Goal: Task Accomplishment & Management: Manage account settings

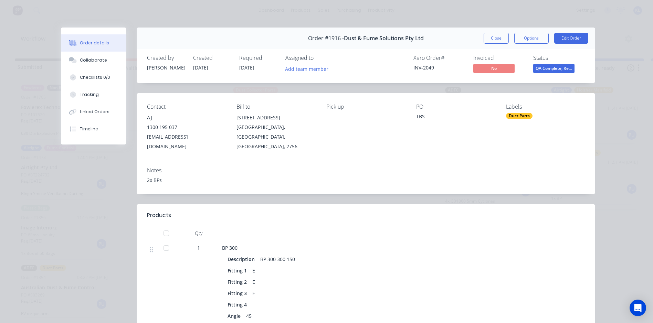
scroll to position [0, 423]
click at [489, 35] on button "Close" at bounding box center [496, 38] width 25 height 11
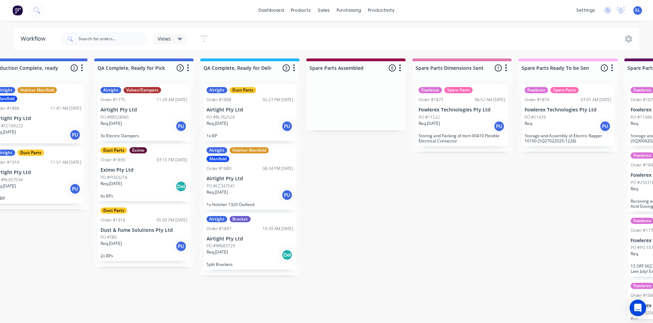
scroll to position [0, 534]
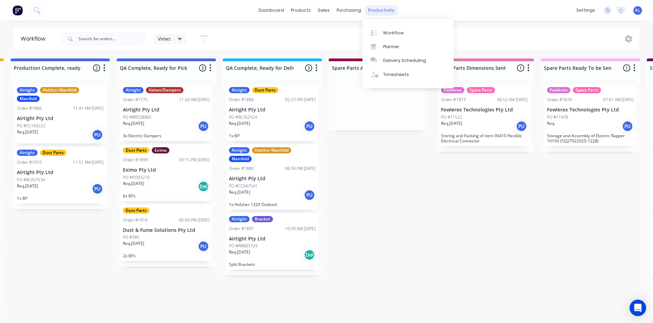
click at [373, 9] on div "productivity" at bounding box center [380, 10] width 33 height 10
click at [383, 33] on div "Workflow" at bounding box center [393, 33] width 21 height 6
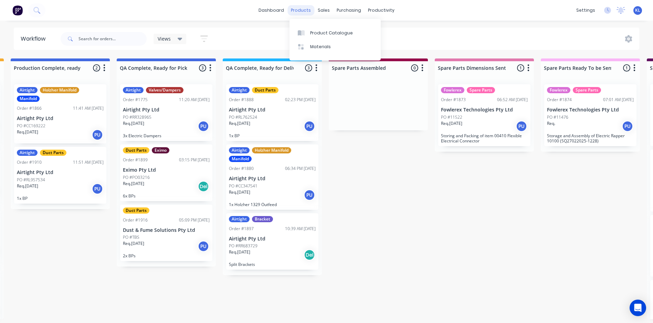
click at [307, 10] on div "products" at bounding box center [300, 10] width 27 height 10
click at [329, 32] on div "Product Catalogue" at bounding box center [331, 33] width 43 height 6
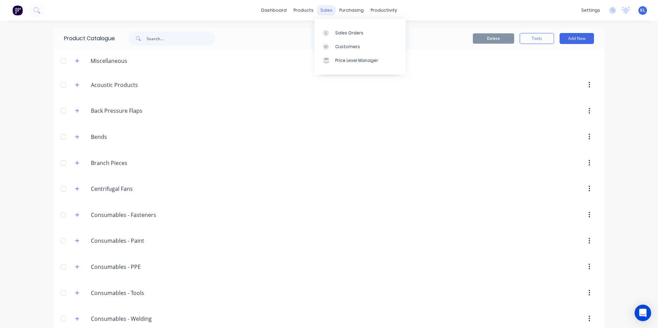
click at [322, 12] on div "sales" at bounding box center [326, 10] width 19 height 10
click at [345, 36] on link "Sales Orders" at bounding box center [360, 33] width 91 height 14
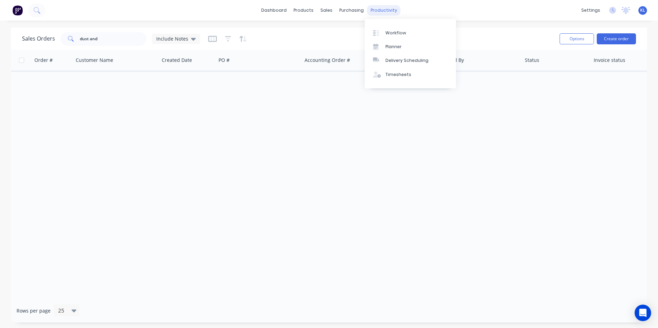
click at [376, 5] on div "productivity" at bounding box center [383, 10] width 33 height 10
click at [391, 34] on div "Workflow" at bounding box center [395, 33] width 21 height 6
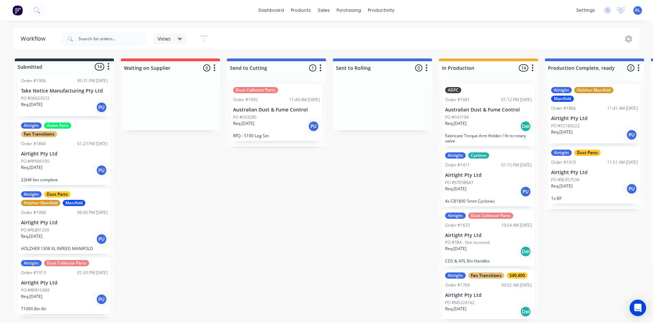
scroll to position [516, 0]
click at [76, 98] on div "PO #00023572" at bounding box center [64, 98] width 87 height 6
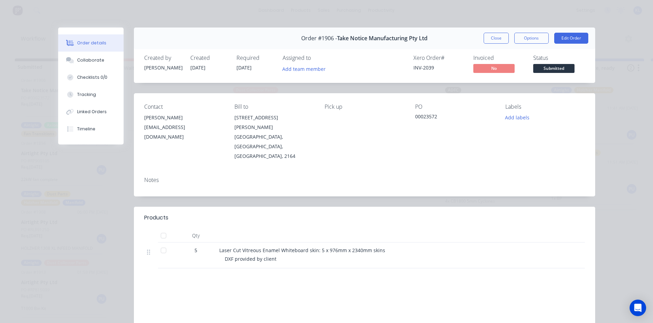
click at [547, 63] on div "Status Submitted" at bounding box center [559, 65] width 52 height 20
click at [548, 67] on span "Submitted" at bounding box center [553, 68] width 41 height 9
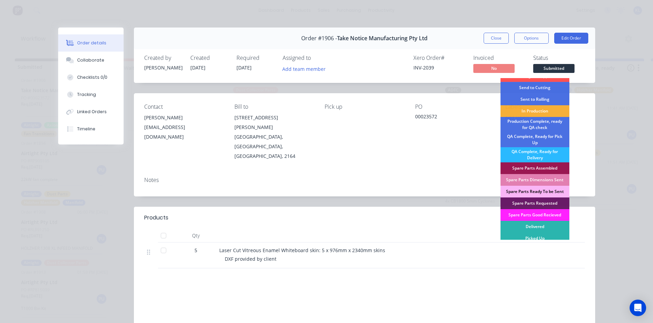
scroll to position [10, 0]
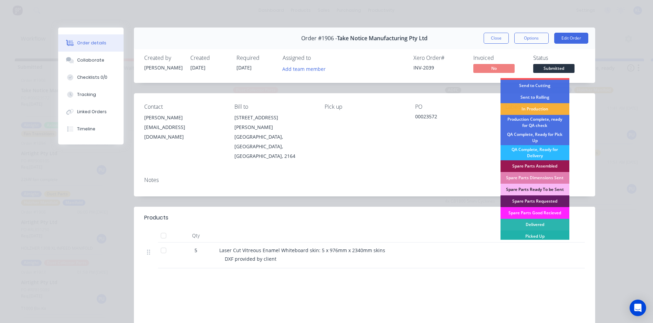
click at [542, 236] on div "Picked Up" at bounding box center [534, 237] width 69 height 12
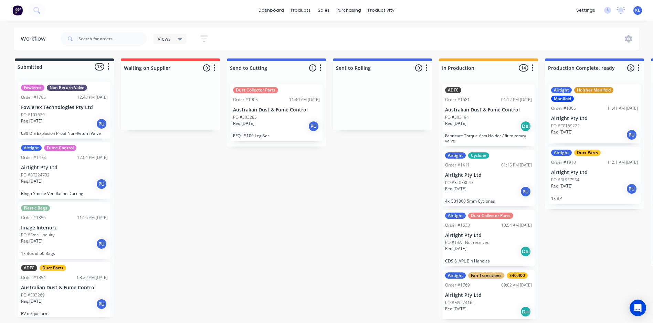
scroll to position [0, 0]
click at [296, 115] on div "PO #503285" at bounding box center [276, 117] width 87 height 6
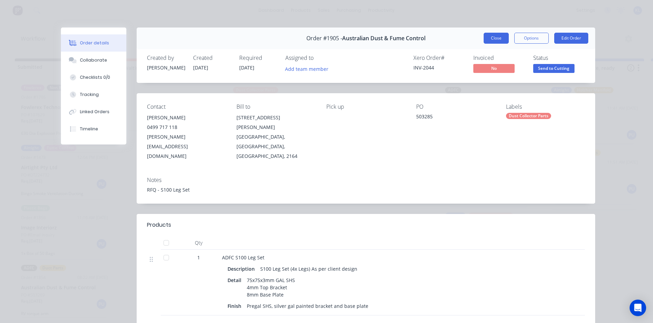
click at [495, 37] on button "Close" at bounding box center [496, 38] width 25 height 11
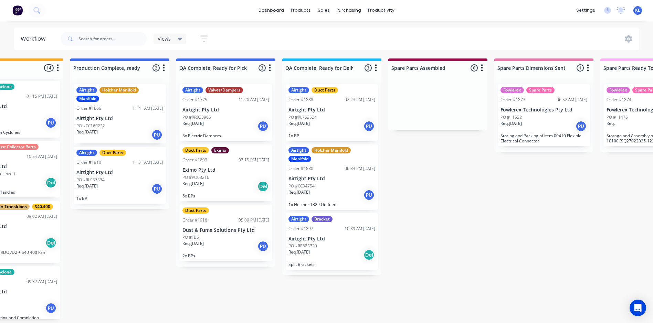
scroll to position [0, 476]
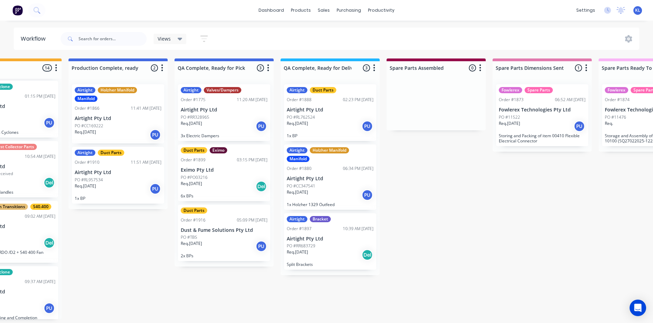
click at [320, 246] on div "PO #RR683729" at bounding box center [330, 246] width 87 height 6
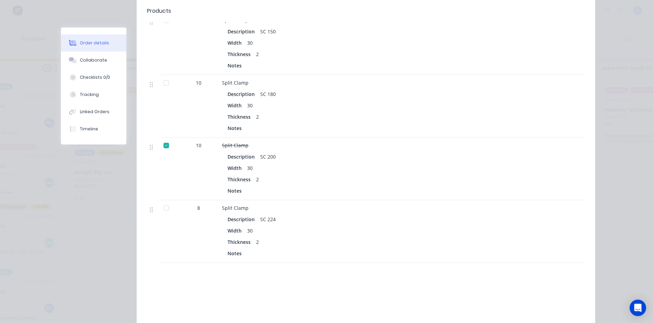
scroll to position [447, 0]
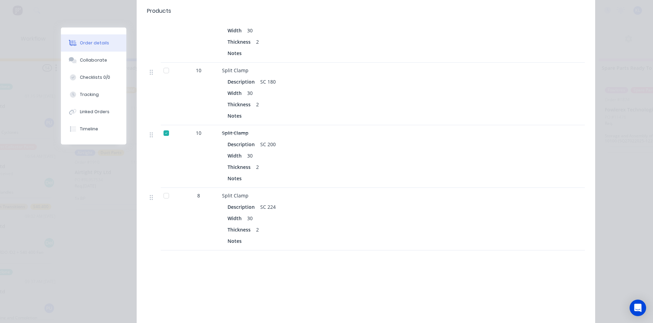
click at [163, 189] on div at bounding box center [166, 196] width 14 height 14
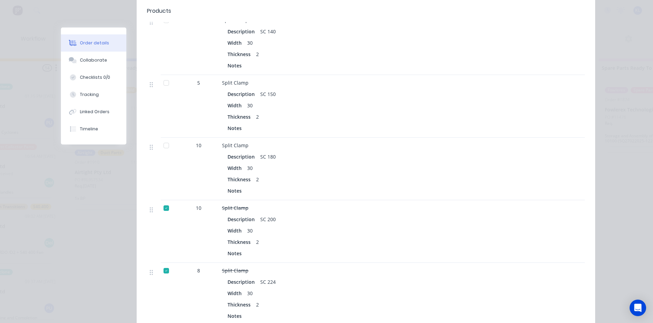
scroll to position [344, 0]
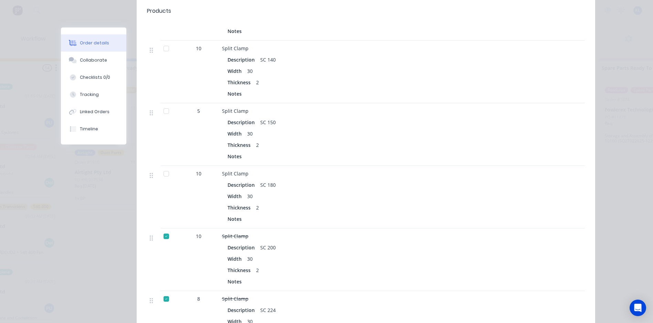
click at [166, 167] on div at bounding box center [166, 174] width 14 height 14
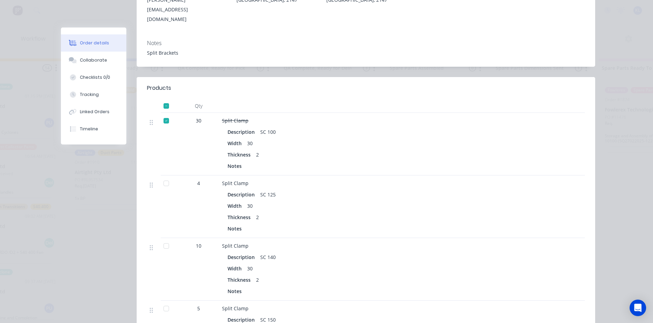
scroll to position [138, 0]
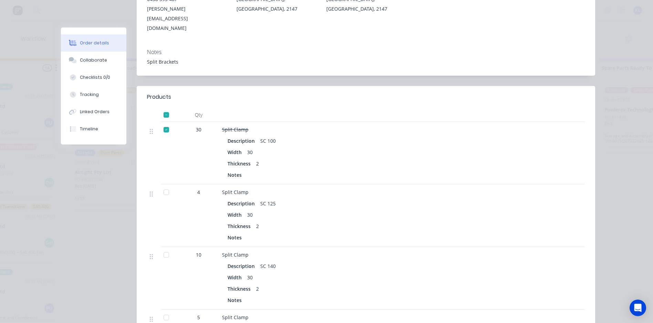
click at [165, 185] on div at bounding box center [166, 192] width 14 height 14
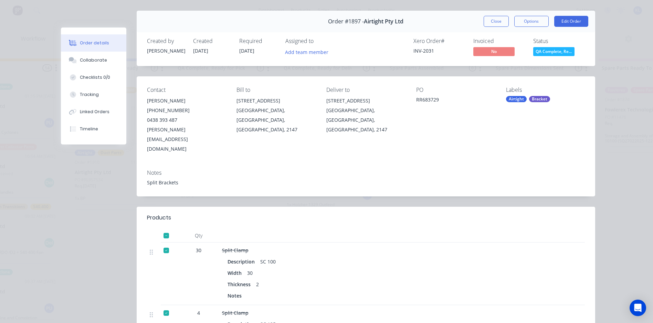
scroll to position [0, 0]
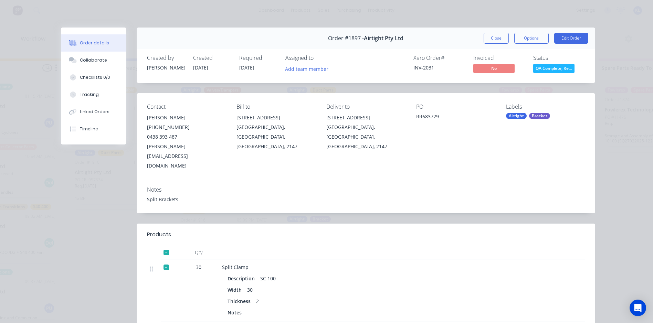
click at [501, 32] on div "Order #1897 - Airtight Pty Ltd Close Options Edit Order" at bounding box center [366, 39] width 458 height 22
click at [497, 35] on button "Close" at bounding box center [496, 38] width 25 height 11
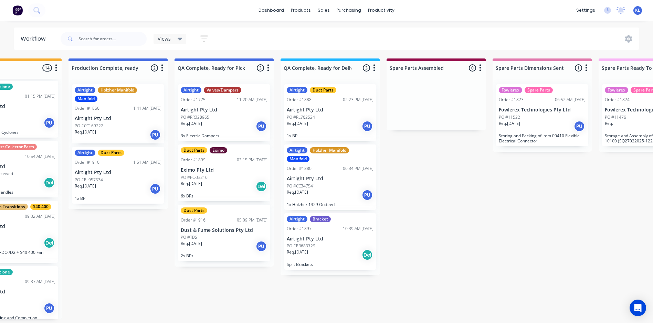
click at [332, 251] on div "Req. [DATE] Del" at bounding box center [330, 255] width 87 height 12
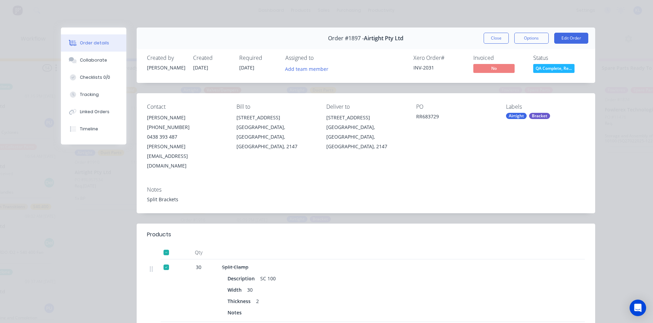
click at [552, 68] on span "QA Complete, Re..." at bounding box center [553, 68] width 41 height 9
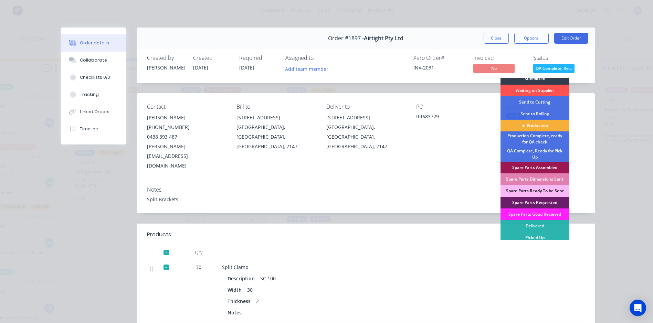
scroll to position [7, 0]
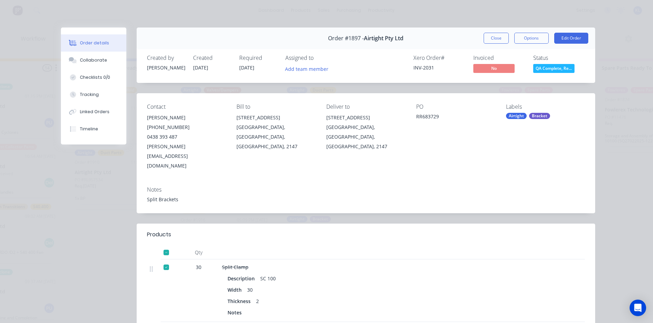
scroll to position [206, 0]
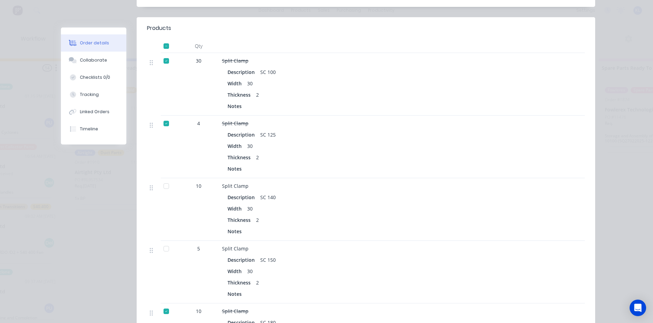
click at [162, 242] on div at bounding box center [166, 249] width 14 height 14
click at [163, 179] on div at bounding box center [166, 186] width 14 height 14
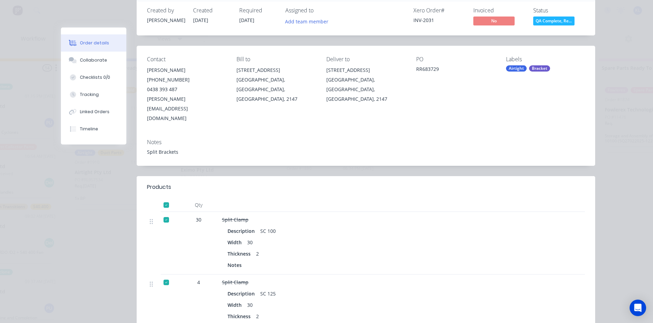
scroll to position [0, 0]
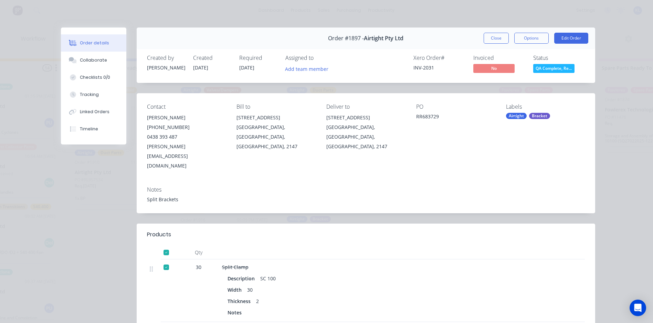
click at [557, 69] on span "QA Complete, Re..." at bounding box center [553, 68] width 41 height 9
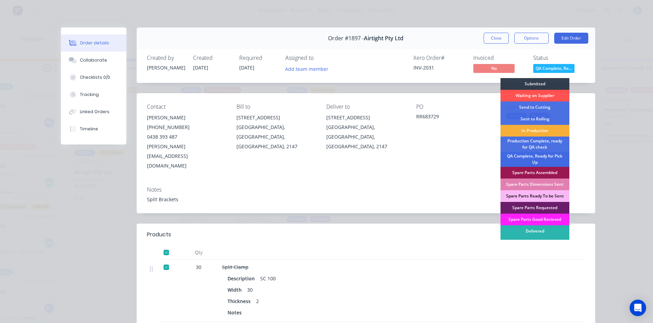
scroll to position [7, 0]
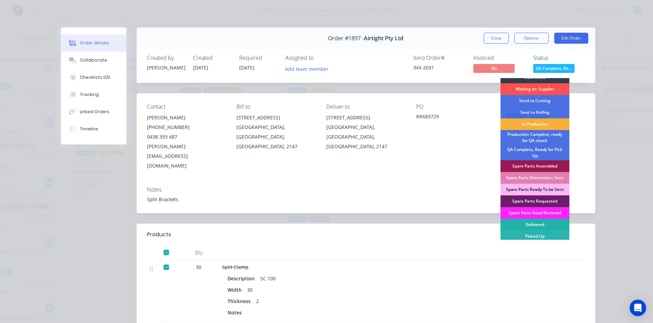
click at [543, 223] on div "Delivered" at bounding box center [534, 225] width 69 height 12
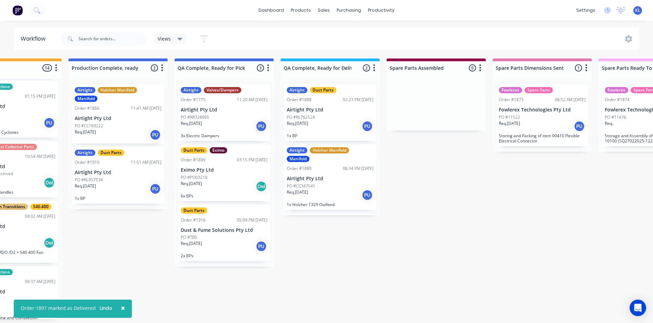
click at [325, 185] on div "PO #CC347541" at bounding box center [330, 186] width 87 height 6
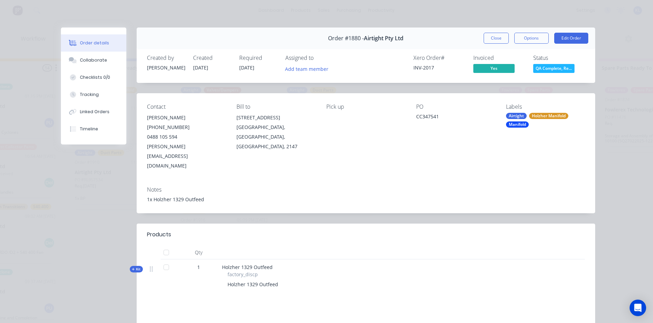
click at [559, 64] on span "QA Complete, Re..." at bounding box center [553, 68] width 41 height 9
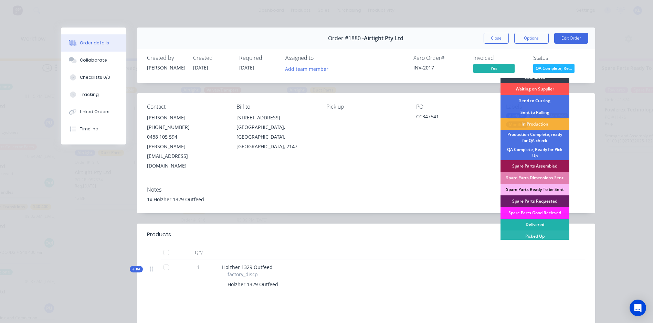
click at [540, 225] on div "Delivered" at bounding box center [534, 225] width 69 height 12
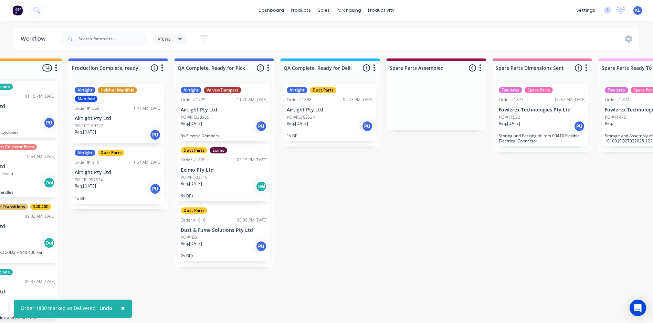
click at [327, 125] on div "Req. [DATE] PU" at bounding box center [330, 126] width 87 height 12
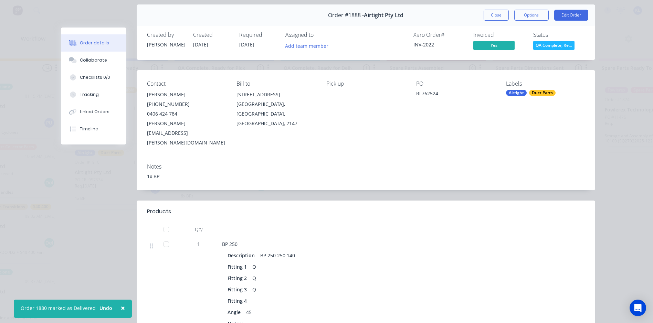
scroll to position [0, 0]
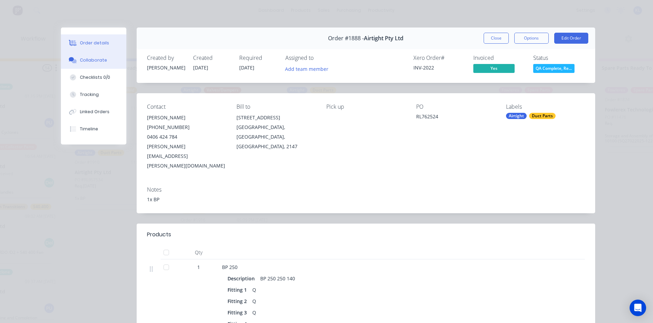
click at [102, 60] on button "Collaborate" at bounding box center [93, 60] width 65 height 17
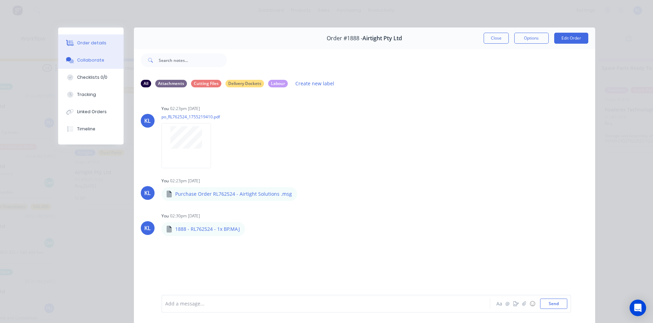
click at [101, 46] on div "Order details" at bounding box center [91, 43] width 29 height 6
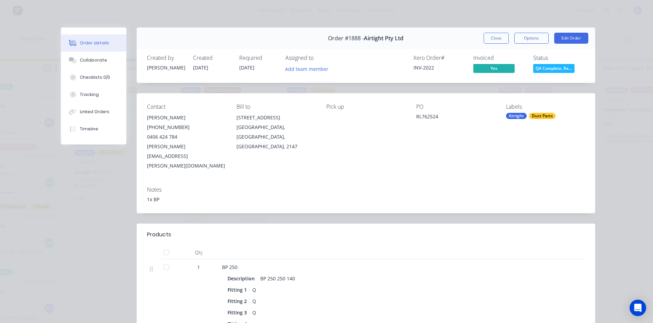
click at [552, 66] on span "QA Complete, Re..." at bounding box center [553, 68] width 41 height 9
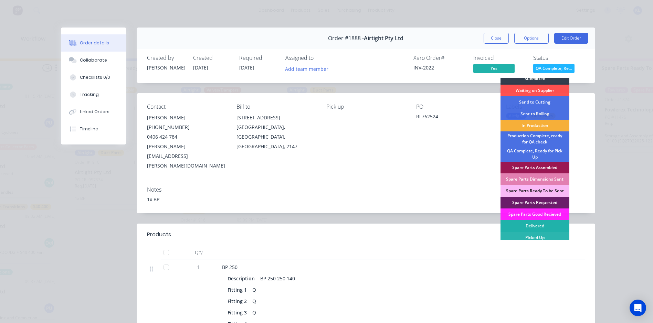
scroll to position [7, 0]
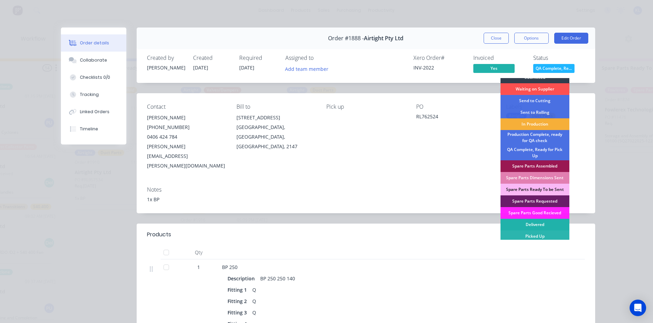
click at [538, 225] on div "Delivered" at bounding box center [534, 225] width 69 height 12
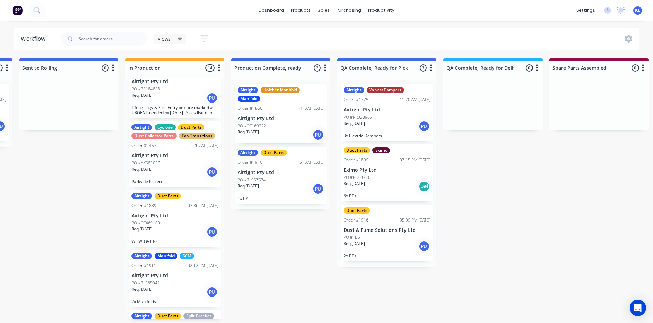
scroll to position [447, 0]
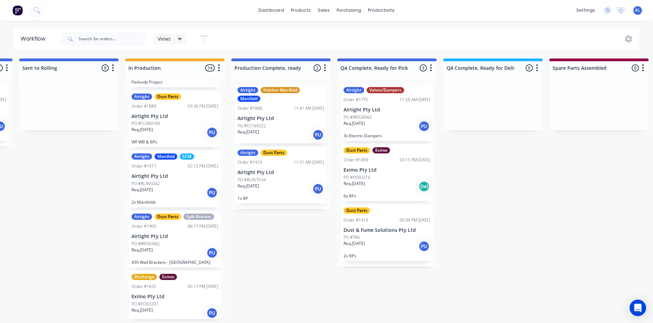
click at [190, 247] on div "Req. [DATE] PU" at bounding box center [174, 253] width 87 height 12
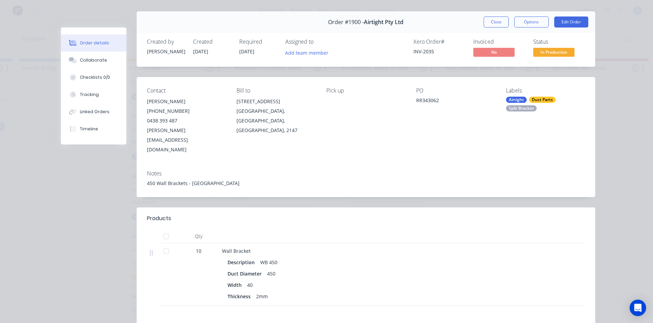
scroll to position [0, 0]
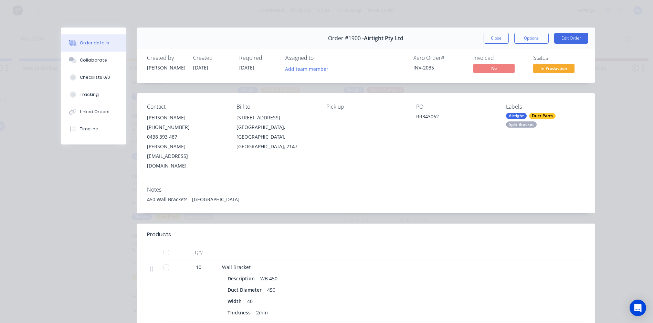
click at [552, 66] on span "In Production" at bounding box center [553, 68] width 41 height 9
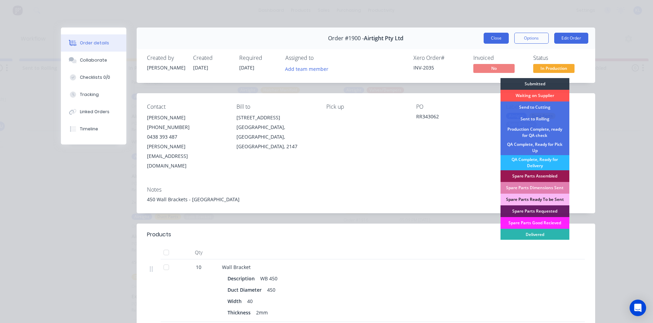
click at [502, 38] on button "Close" at bounding box center [496, 38] width 25 height 11
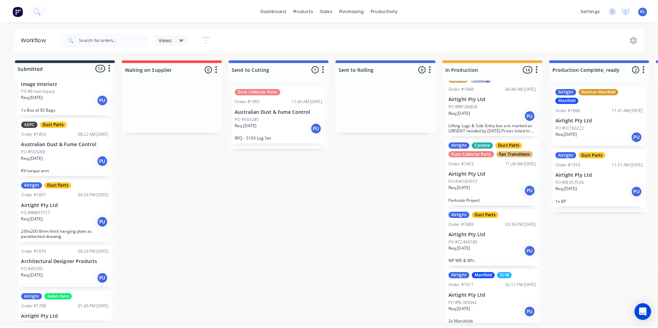
scroll to position [206, 0]
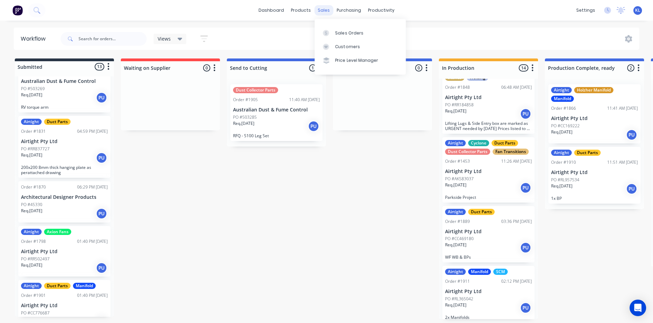
click at [324, 11] on div "sales" at bounding box center [323, 10] width 19 height 10
click at [342, 26] on link "Sales Orders" at bounding box center [360, 33] width 91 height 14
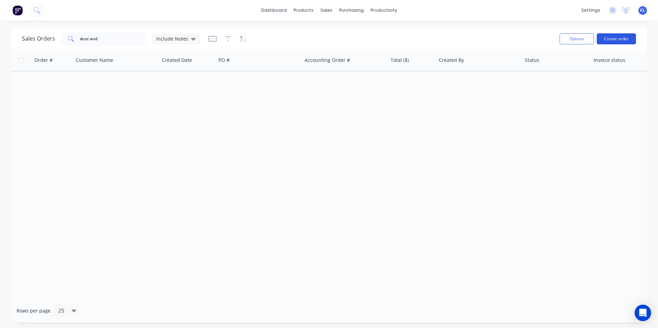
click at [604, 41] on button "Create order" at bounding box center [616, 38] width 39 height 11
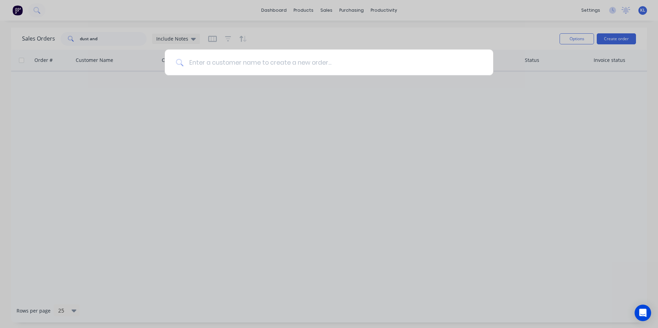
click at [326, 60] on input at bounding box center [332, 63] width 299 height 26
click at [208, 66] on input at bounding box center [332, 63] width 299 height 26
click at [328, 11] on div at bounding box center [329, 164] width 658 height 328
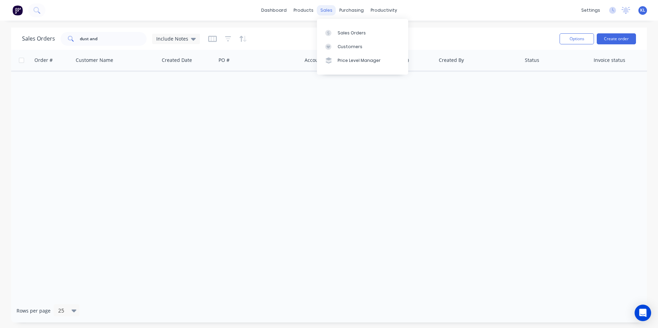
click at [328, 10] on div "sales" at bounding box center [326, 10] width 19 height 10
click at [343, 36] on link "Sales Orders" at bounding box center [362, 33] width 91 height 14
drag, startPoint x: 104, startPoint y: 41, endPoint x: -57, endPoint y: 62, distance: 162.7
click at [0, 62] on html "dashboard products sales purchasing productivity dashboard products Product Cat…" at bounding box center [329, 164] width 658 height 328
type input "eximo"
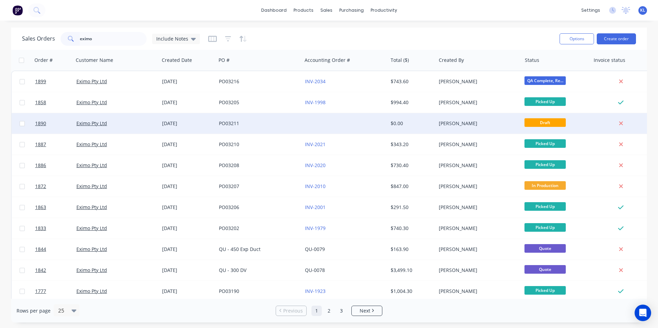
click at [429, 126] on div "$0.00" at bounding box center [411, 123] width 41 height 7
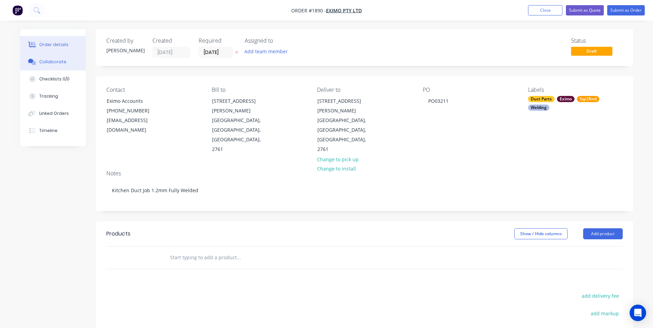
click at [50, 60] on div "Collaborate" at bounding box center [52, 62] width 27 height 6
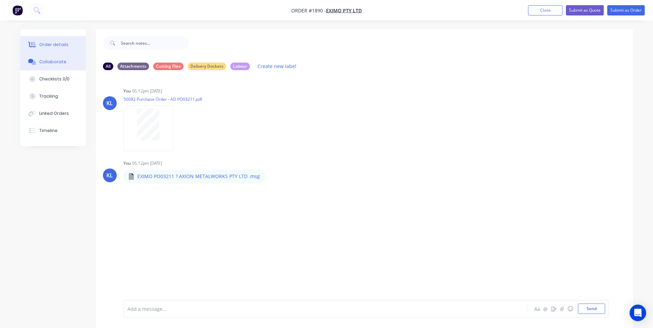
click at [43, 43] on div "Order details" at bounding box center [53, 45] width 29 height 6
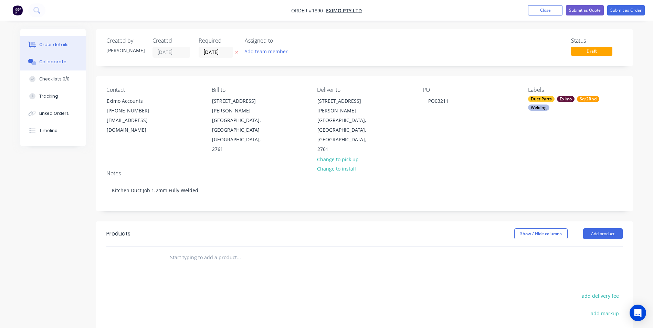
click at [70, 61] on button "Collaborate" at bounding box center [52, 61] width 65 height 17
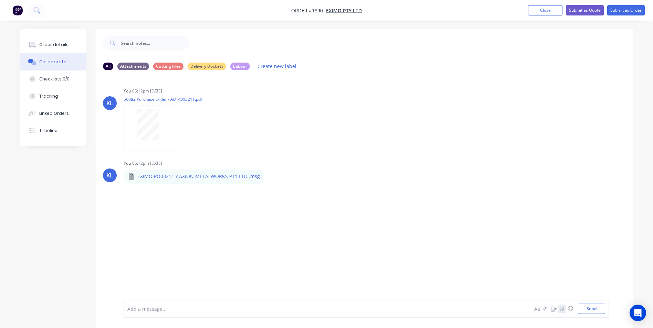
click at [565, 308] on button "button" at bounding box center [562, 309] width 8 height 8
